Goal: Task Accomplishment & Management: Use online tool/utility

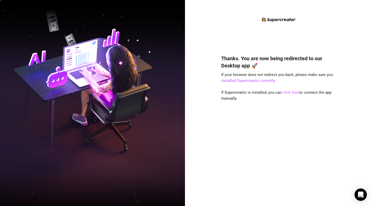
click at [292, 93] on link "click here" at bounding box center [291, 92] width 17 height 5
